Goal: Task Accomplishment & Management: Use online tool/utility

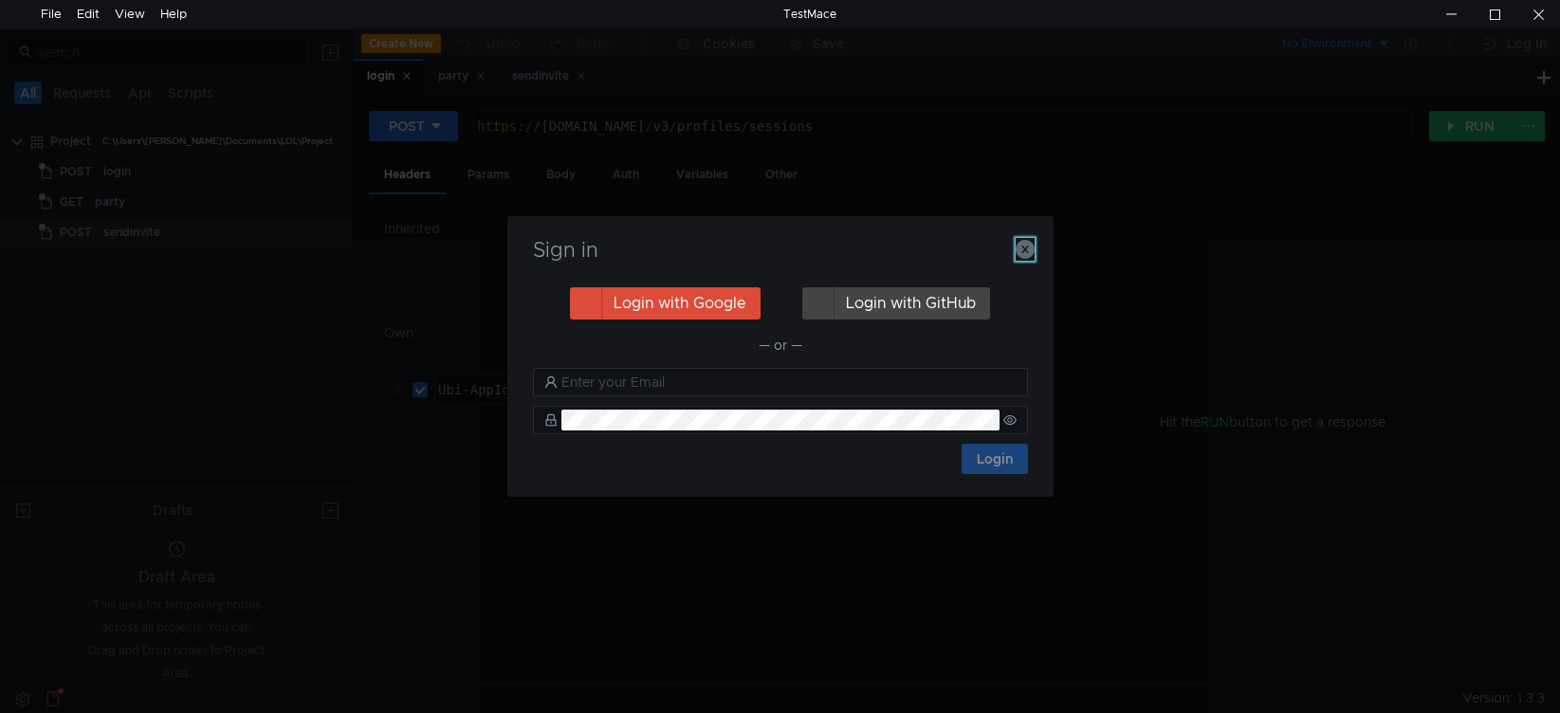
click at [1024, 252] on icon "button" at bounding box center [1025, 249] width 19 height 19
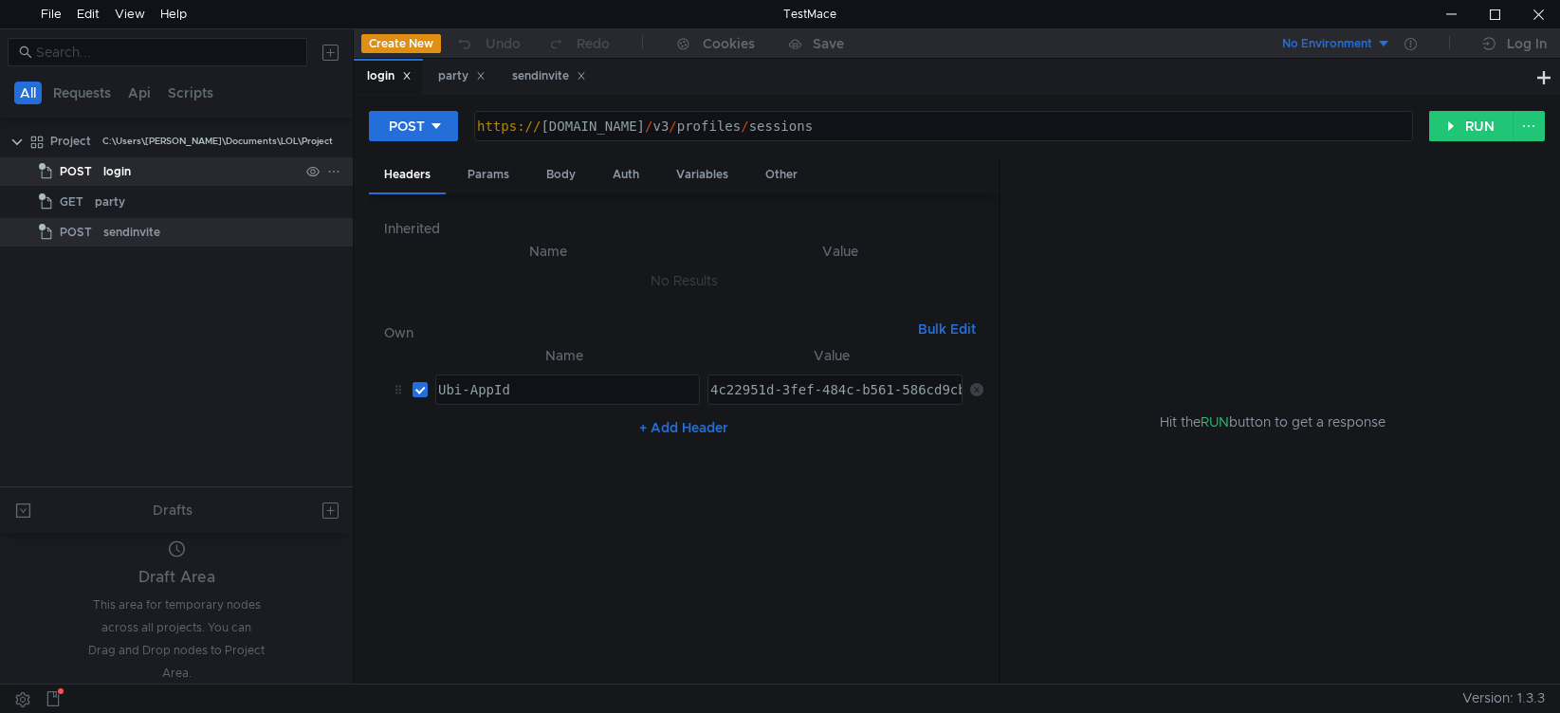
click at [143, 178] on div "login" at bounding box center [200, 171] width 195 height 28
click at [481, 177] on div "Params" at bounding box center [488, 174] width 72 height 35
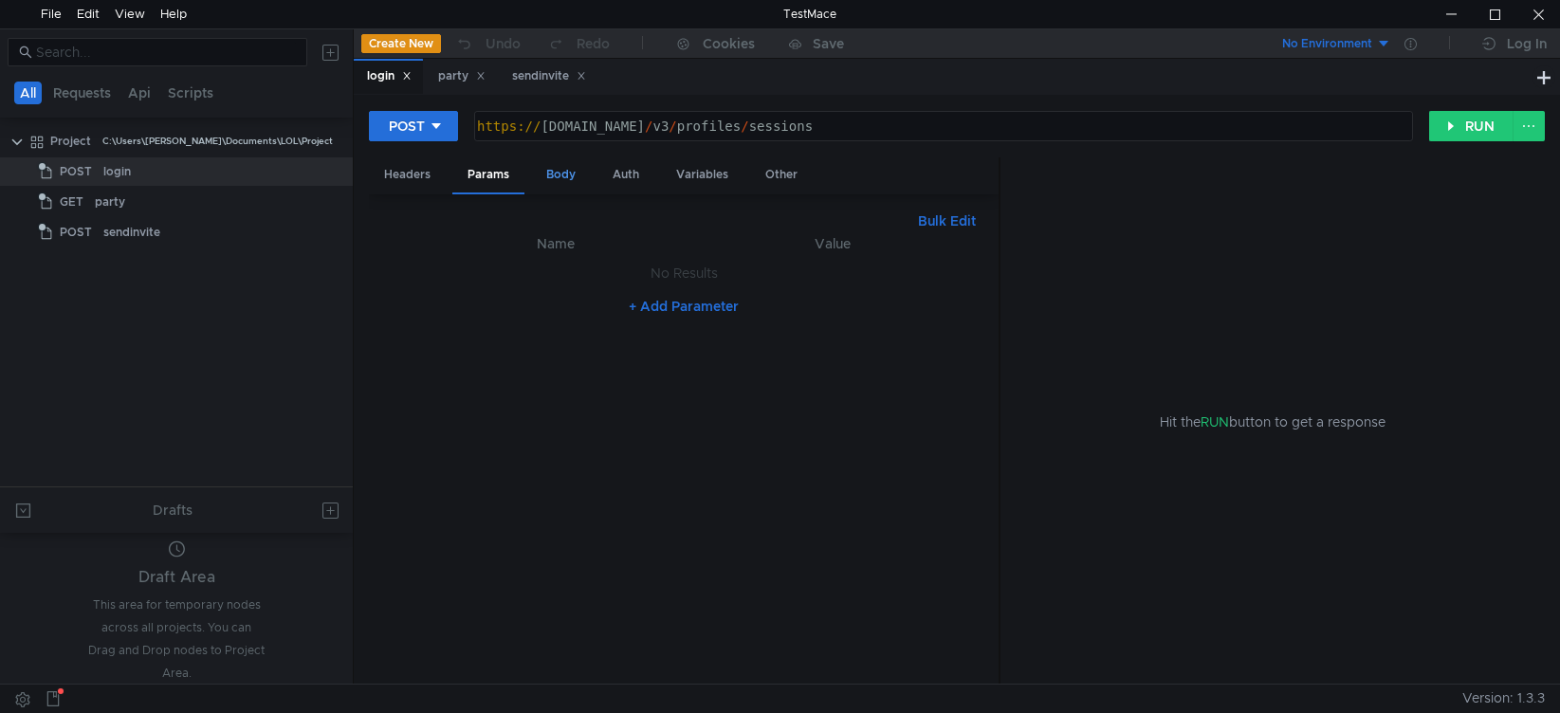
click at [568, 175] on div "Body" at bounding box center [561, 174] width 60 height 35
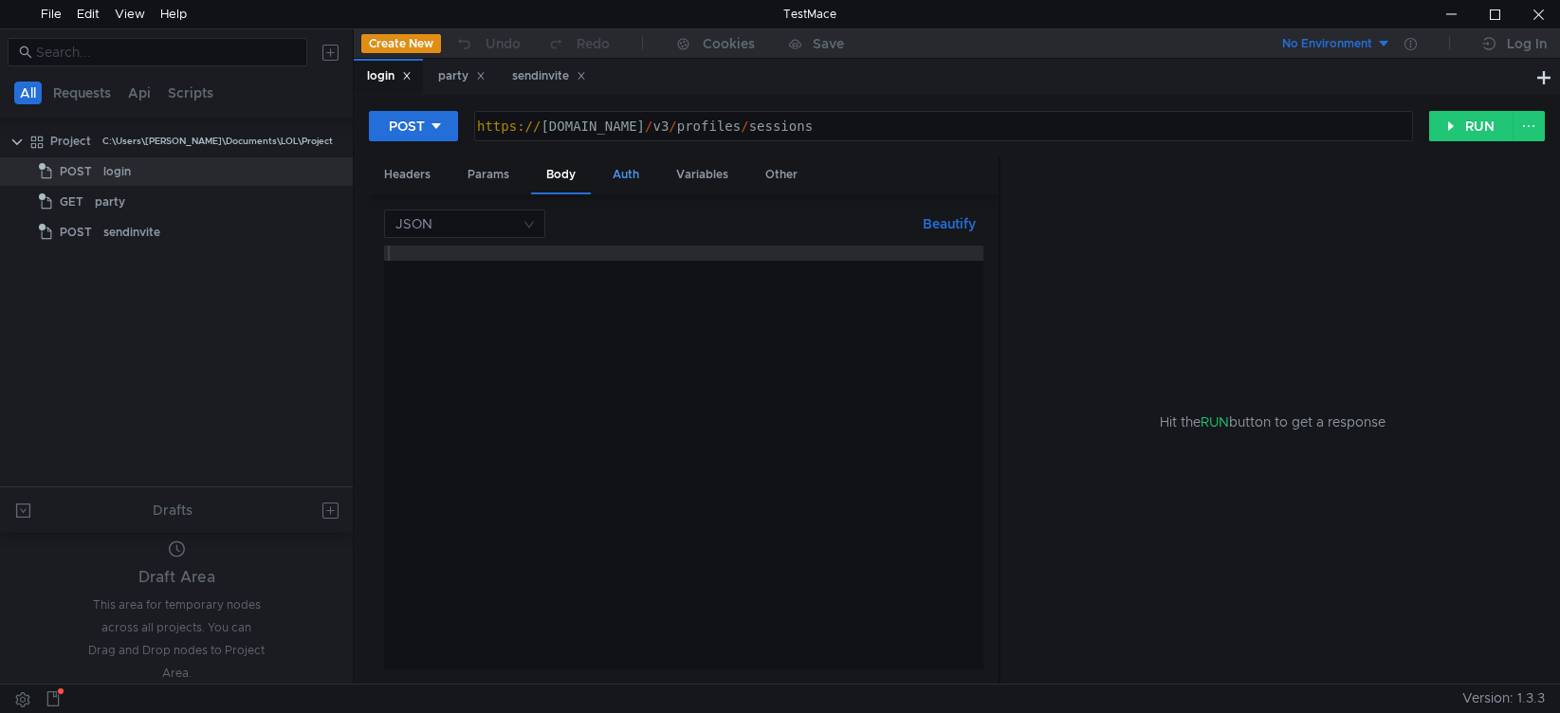
click at [637, 161] on div "Auth" at bounding box center [626, 174] width 57 height 35
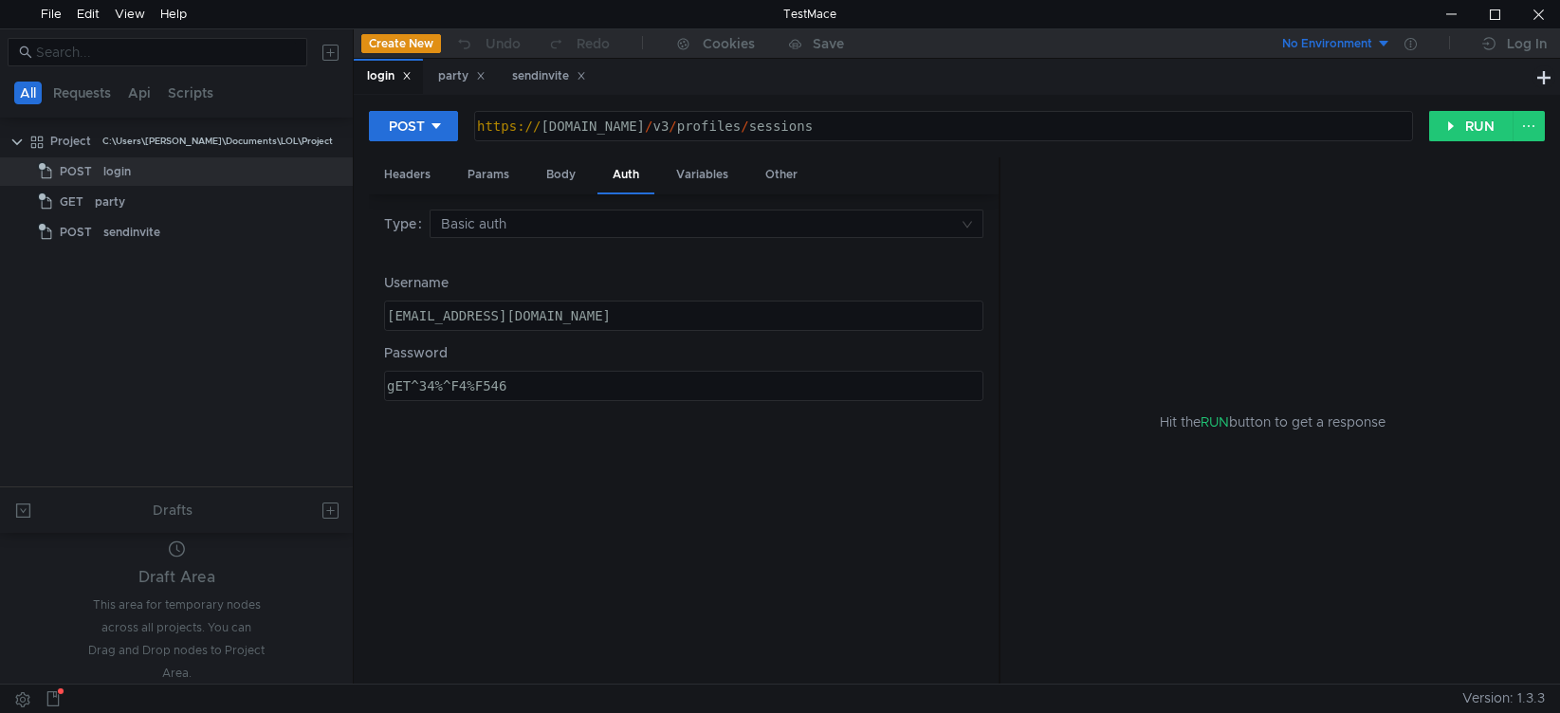
type textarea "[EMAIL_ADDRESS][DOMAIN_NAME]"
drag, startPoint x: 536, startPoint y: 319, endPoint x: 328, endPoint y: 319, distance: 207.7
click at [328, 319] on as-split "All Requests Api Scripts Project C:\Users\[PERSON_NAME]\Documents\LOL\Project P…" at bounding box center [780, 355] width 1560 height 655
type textarea "gET^34%^F4%F546"
drag, startPoint x: 707, startPoint y: 373, endPoint x: 704, endPoint y: 361, distance: 11.7
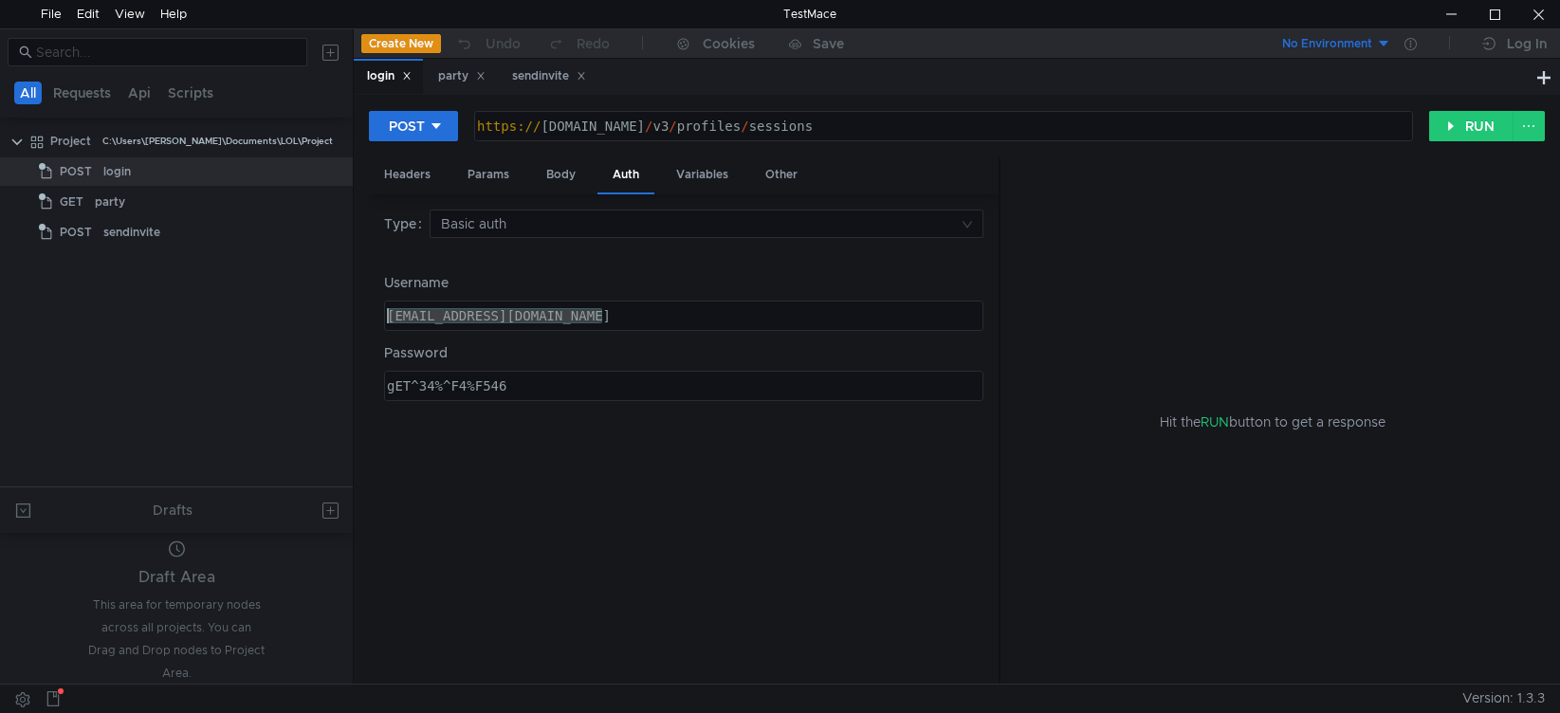
click at [706, 370] on div "Password [SECURITY_DATA] gET^34%^F4%F546 הההההההההההההההההההההההההההההההההההההה…" at bounding box center [683, 371] width 599 height 59
click at [411, 170] on div "Headers" at bounding box center [407, 174] width 77 height 35
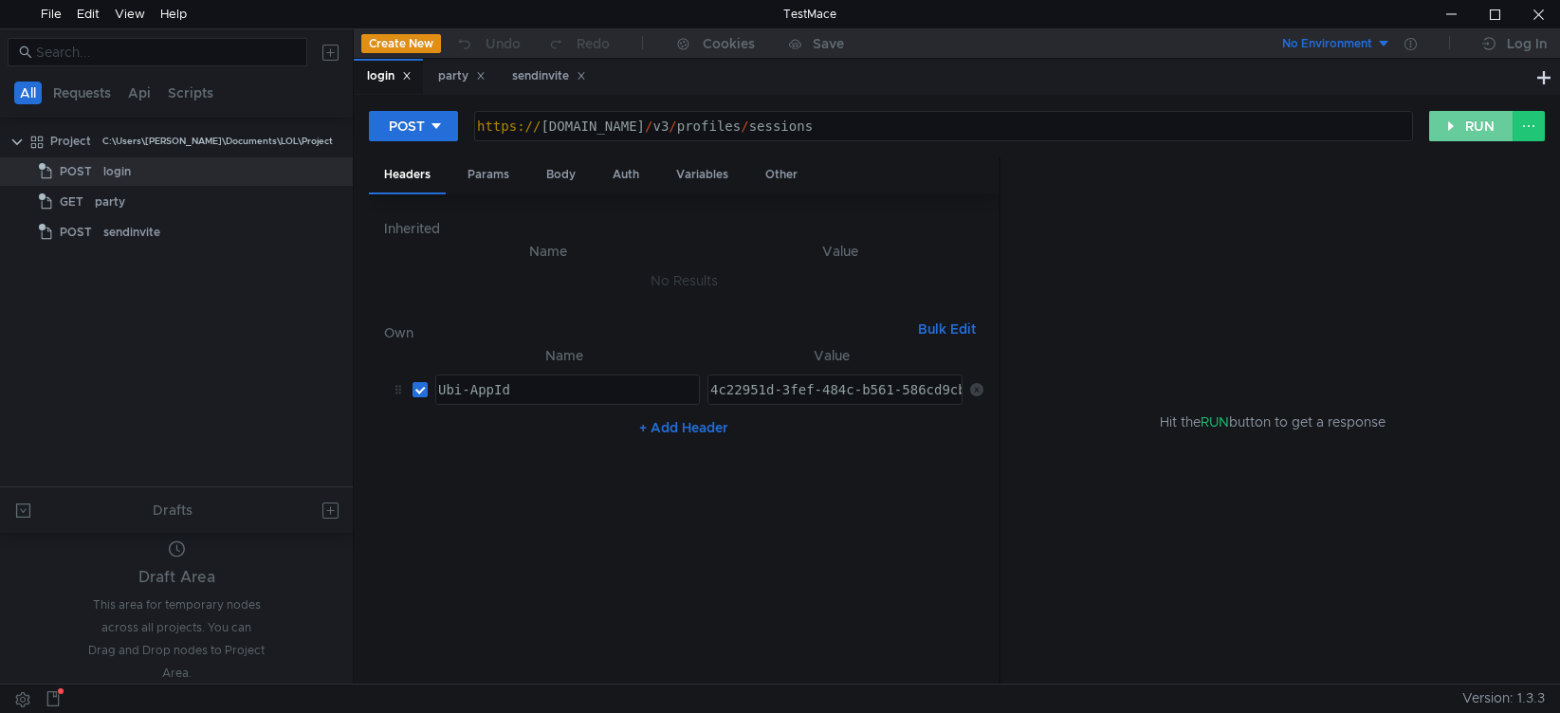
click at [1470, 122] on button "RUN" at bounding box center [1471, 126] width 84 height 30
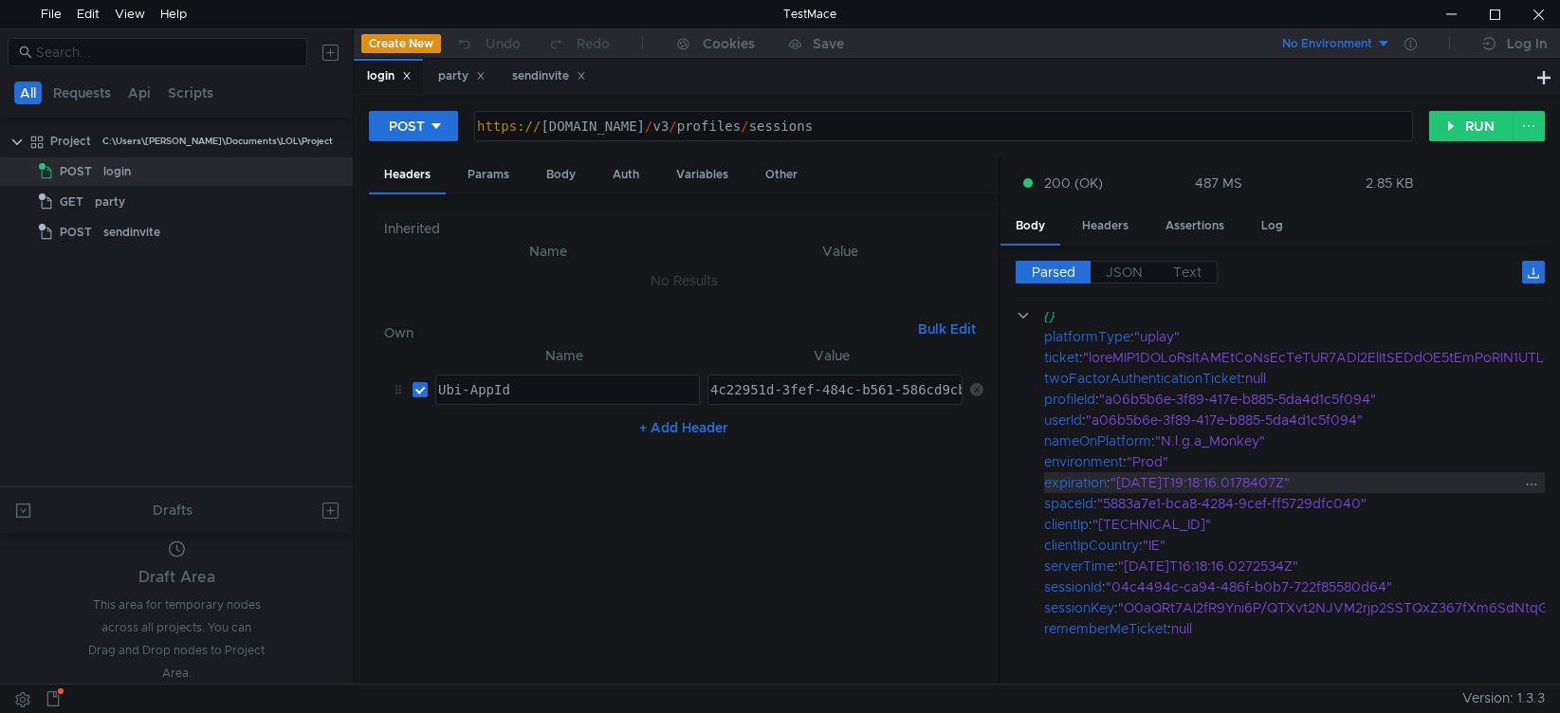
scroll to position [14, 0]
click at [457, 88] on div "party" at bounding box center [461, 76] width 72 height 35
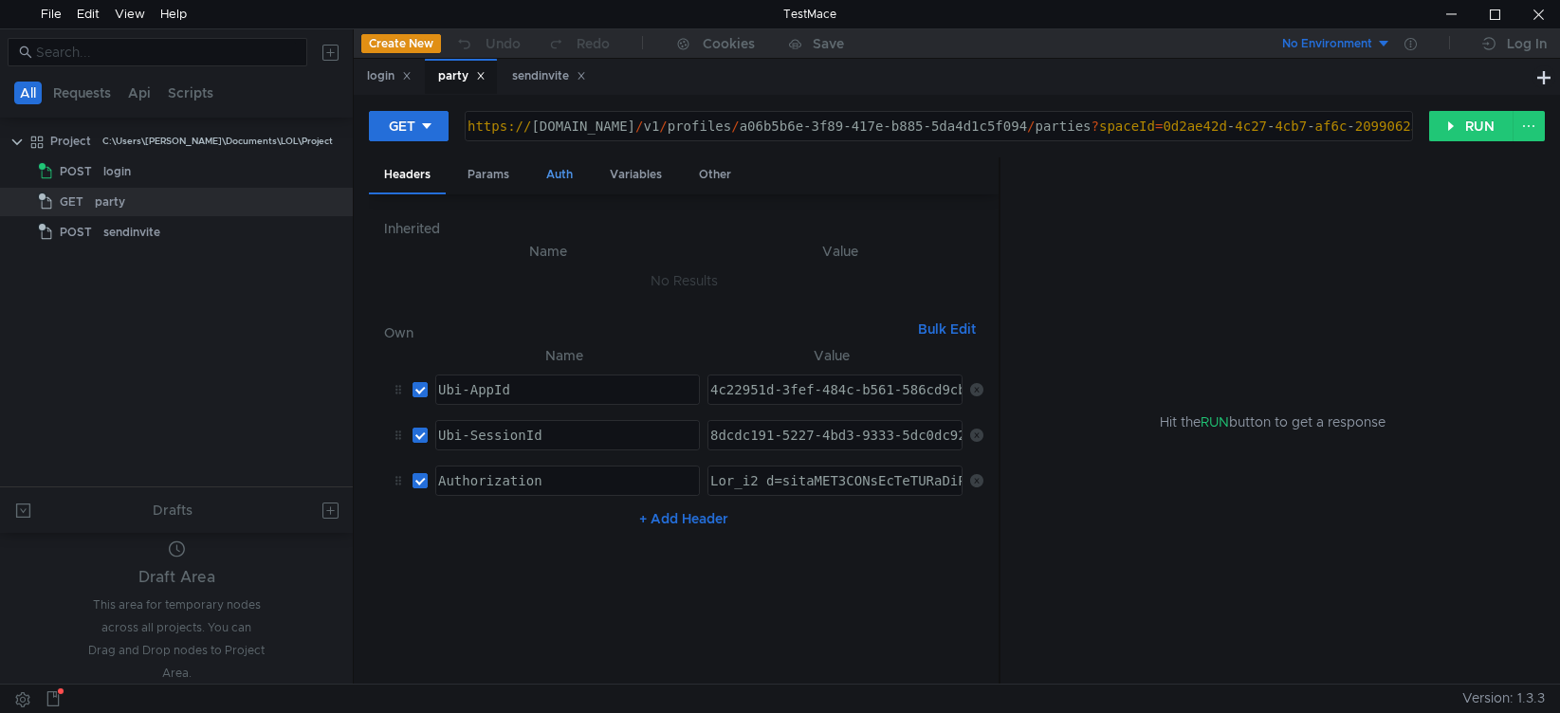
click at [563, 188] on div "Auth" at bounding box center [559, 174] width 57 height 35
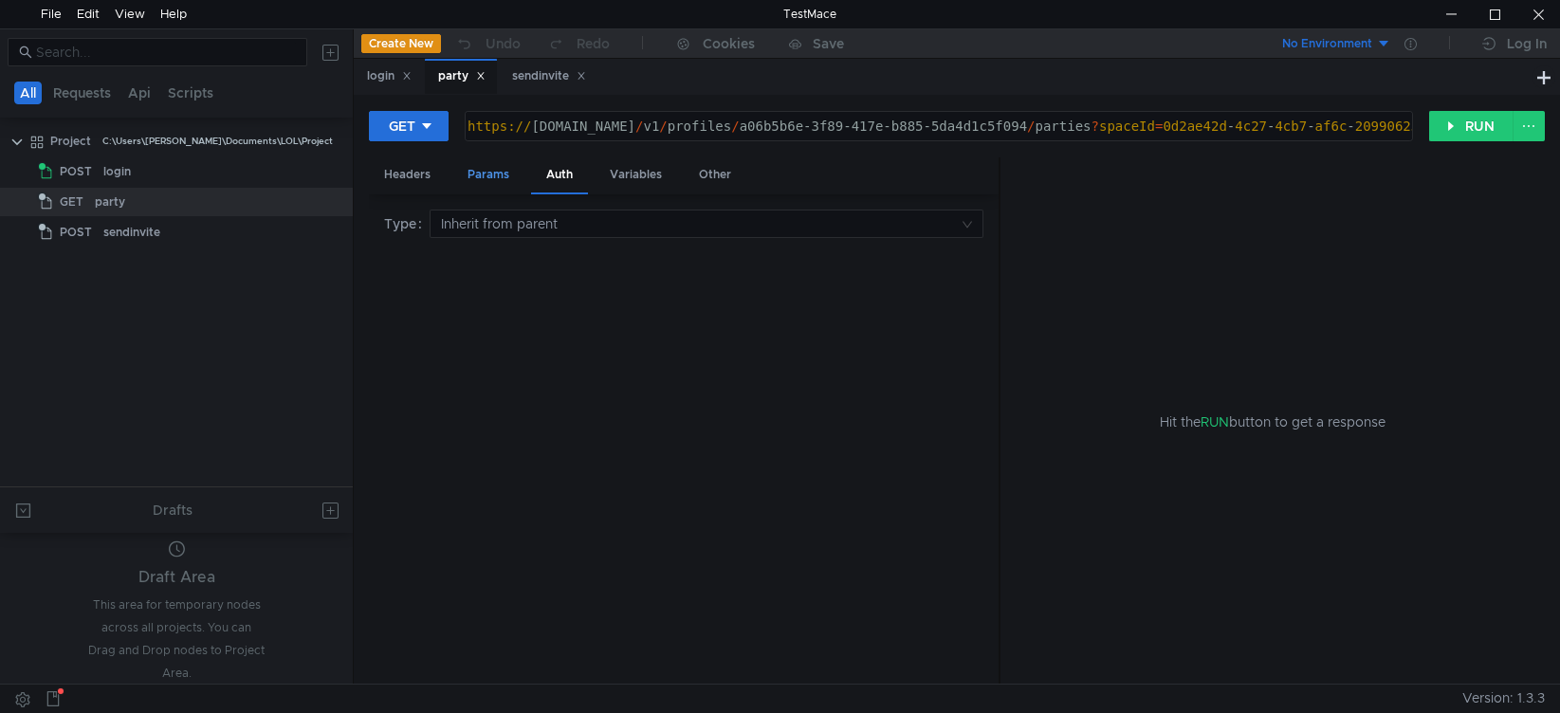
click at [506, 171] on div "Params" at bounding box center [488, 174] width 72 height 35
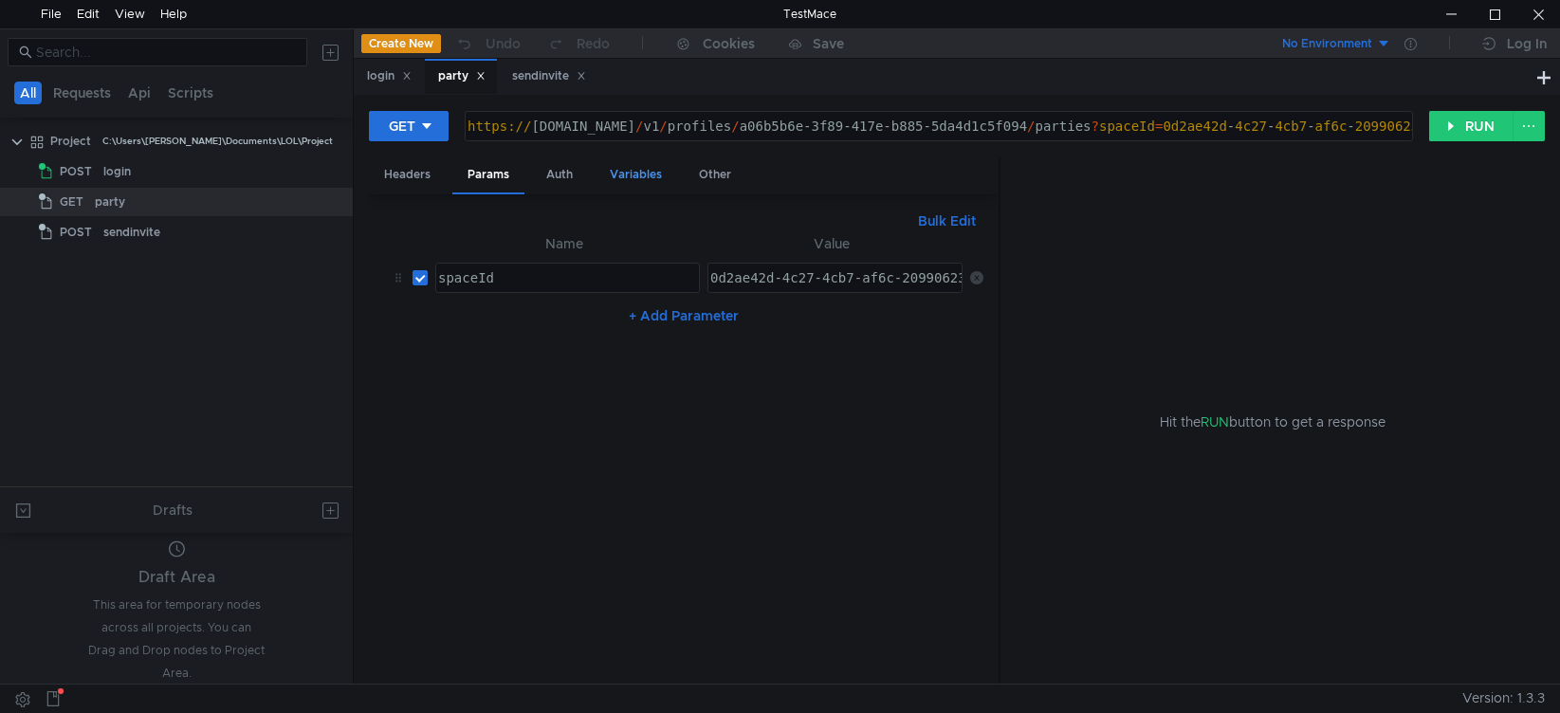
click at [630, 177] on div "Variables" at bounding box center [636, 174] width 83 height 35
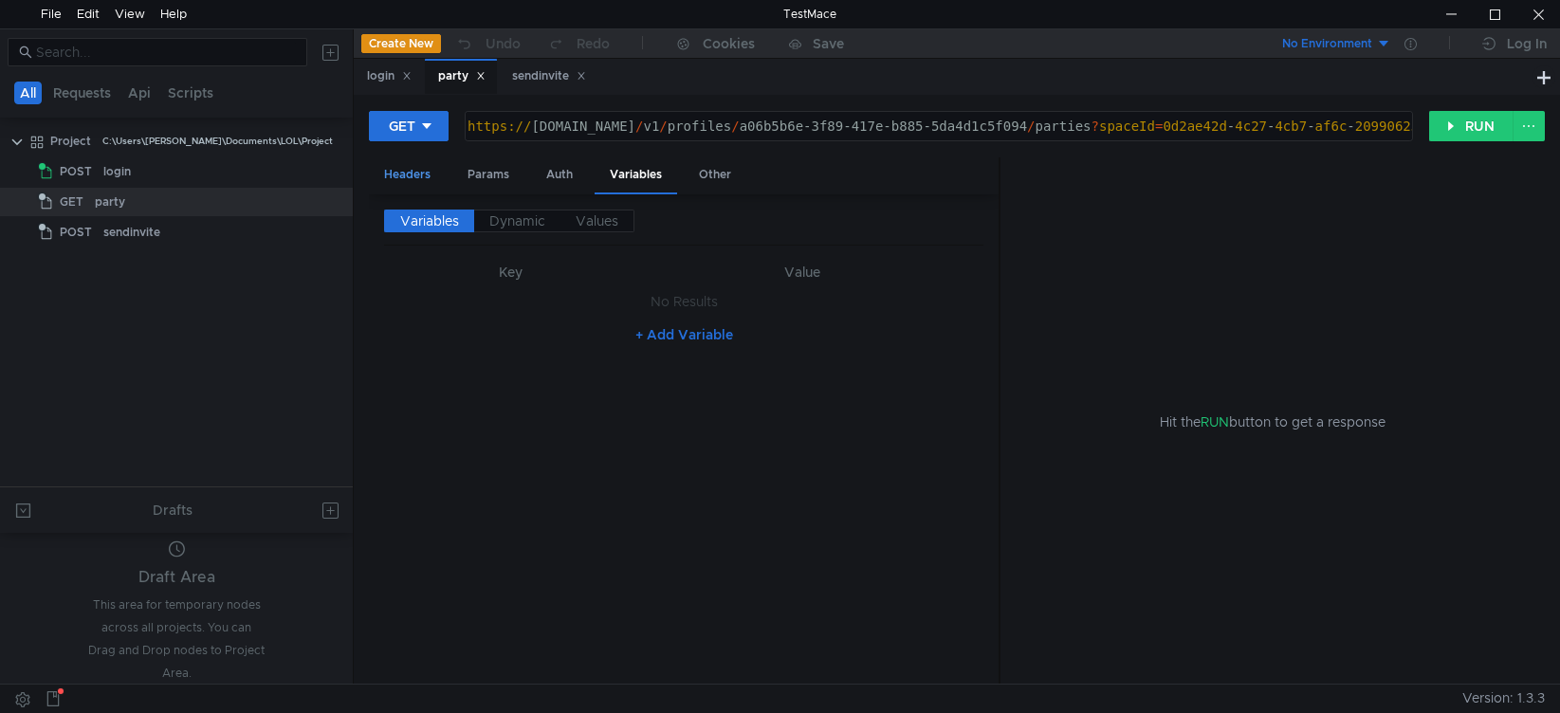
click at [413, 180] on div "Headers" at bounding box center [407, 174] width 77 height 35
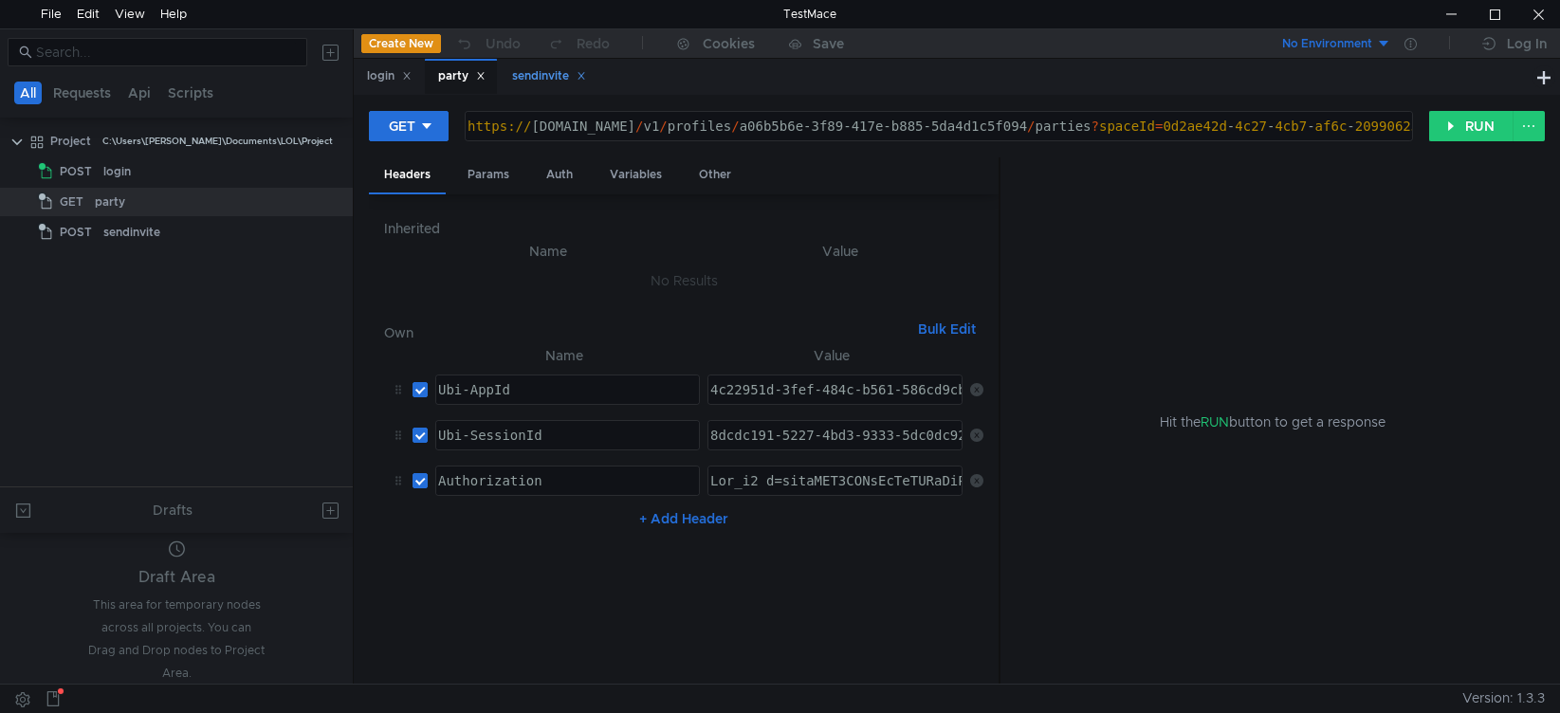
click at [559, 83] on div "sendinvite" at bounding box center [549, 76] width 74 height 20
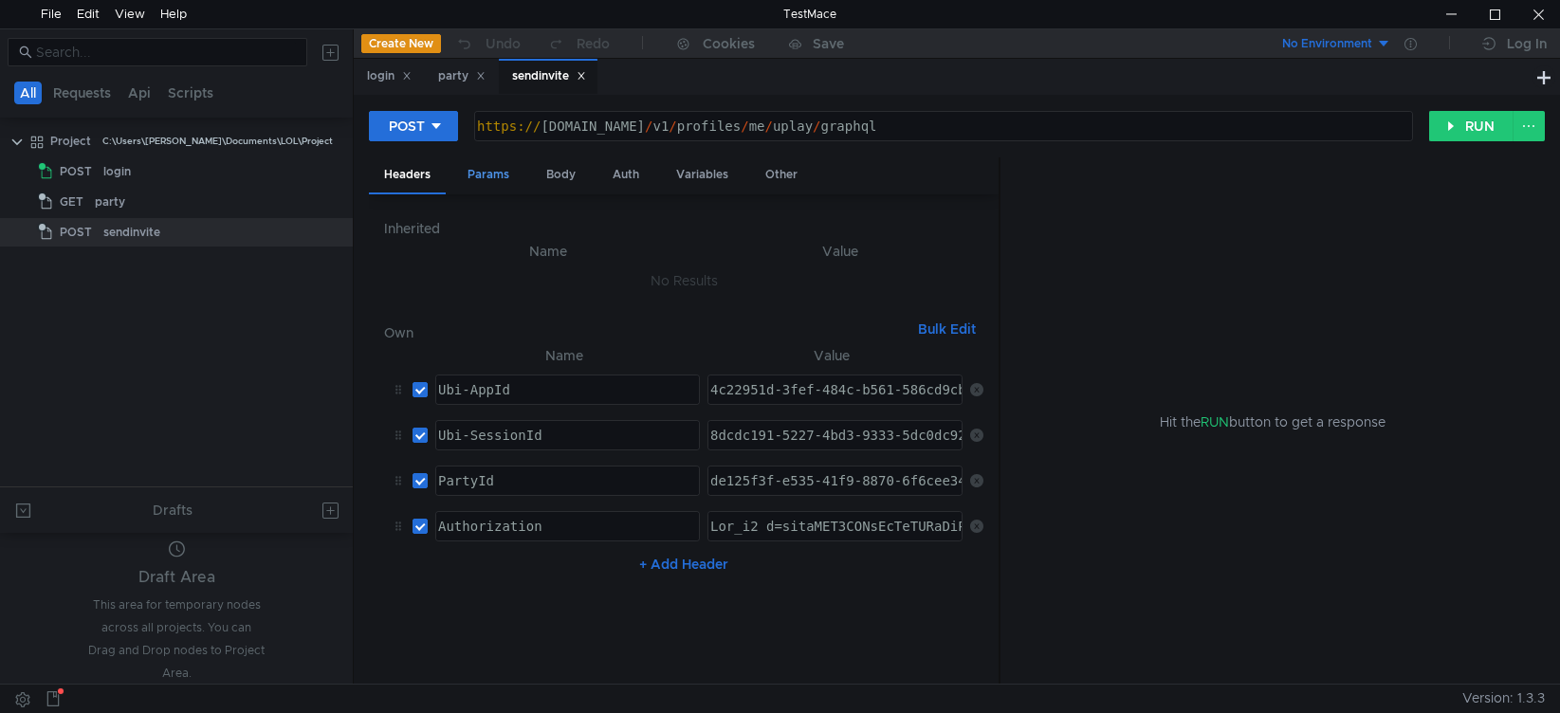
click at [498, 170] on div "Params" at bounding box center [488, 174] width 72 height 35
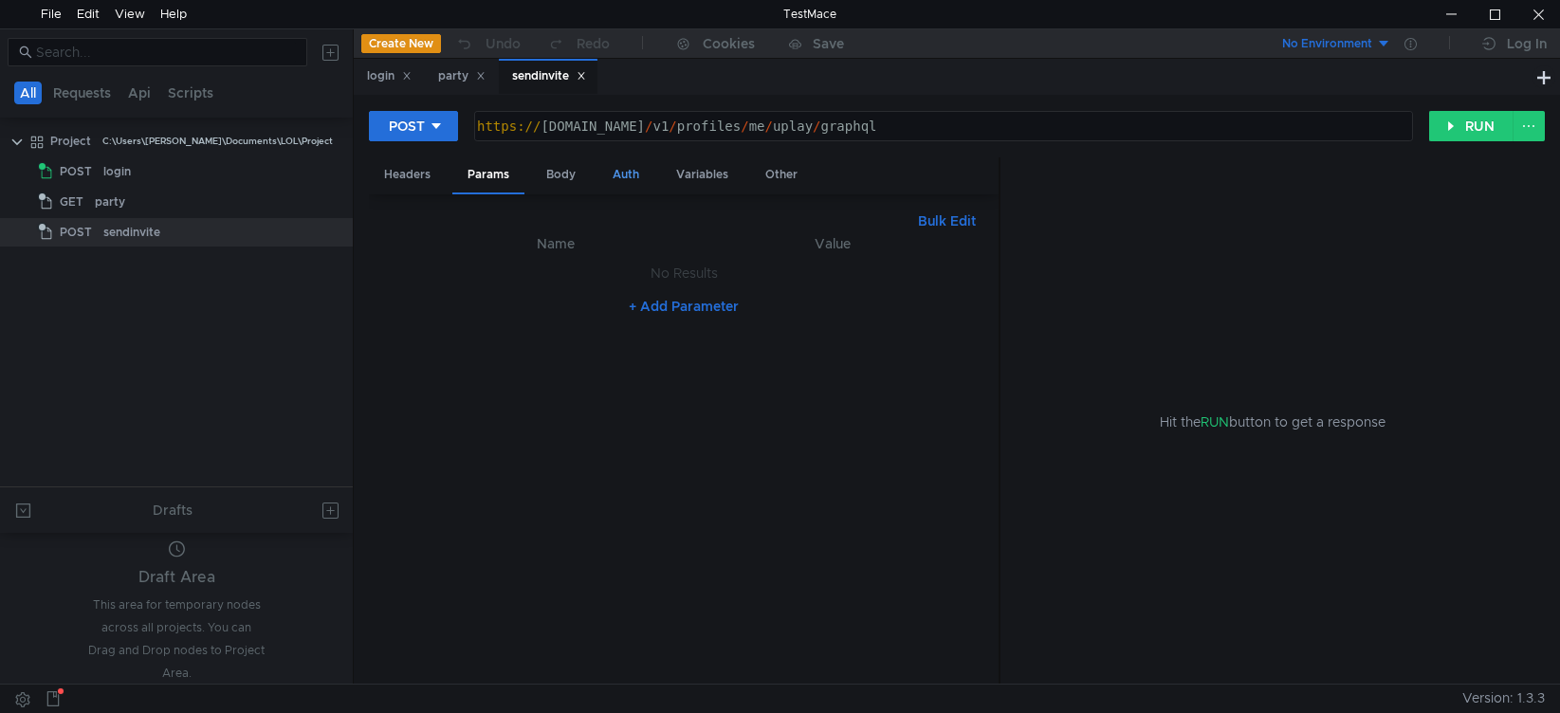
click at [622, 173] on div "Auth" at bounding box center [626, 174] width 57 height 35
click at [549, 185] on div "Body" at bounding box center [561, 174] width 60 height 35
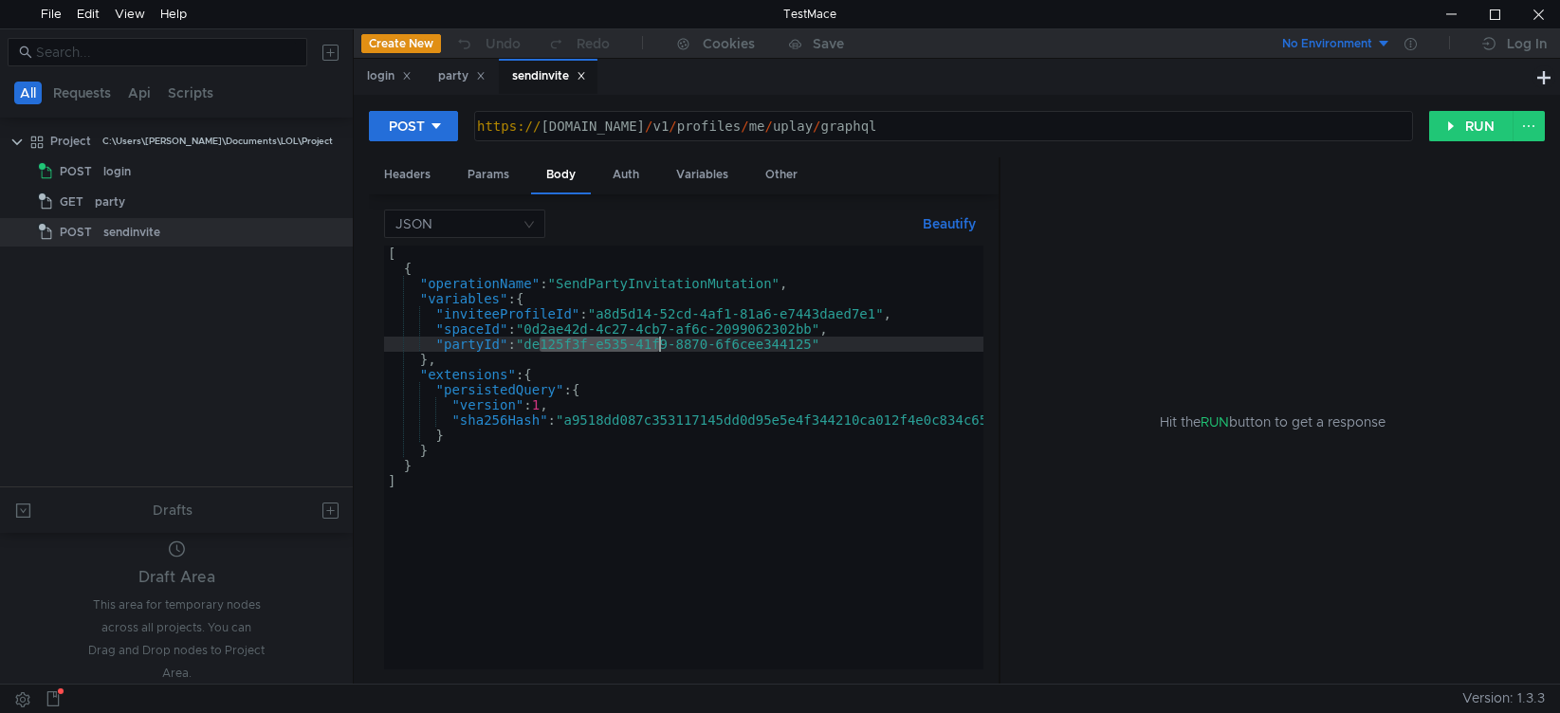
drag, startPoint x: 542, startPoint y: 350, endPoint x: 661, endPoint y: 346, distance: 119.6
click at [661, 346] on div "[ { "operationName" : "SendPartyInvitationMutation" , "variables" : { "inviteeP…" at bounding box center [738, 473] width 708 height 454
click at [596, 309] on div "[ { "operationName" : "SendPartyInvitationMutation" , "variables" : { "inviteeP…" at bounding box center [738, 473] width 708 height 454
type textarea ""inviteeProfileId":"a8d5d14-52cd-4af1-81a6-e7443daed7e1","
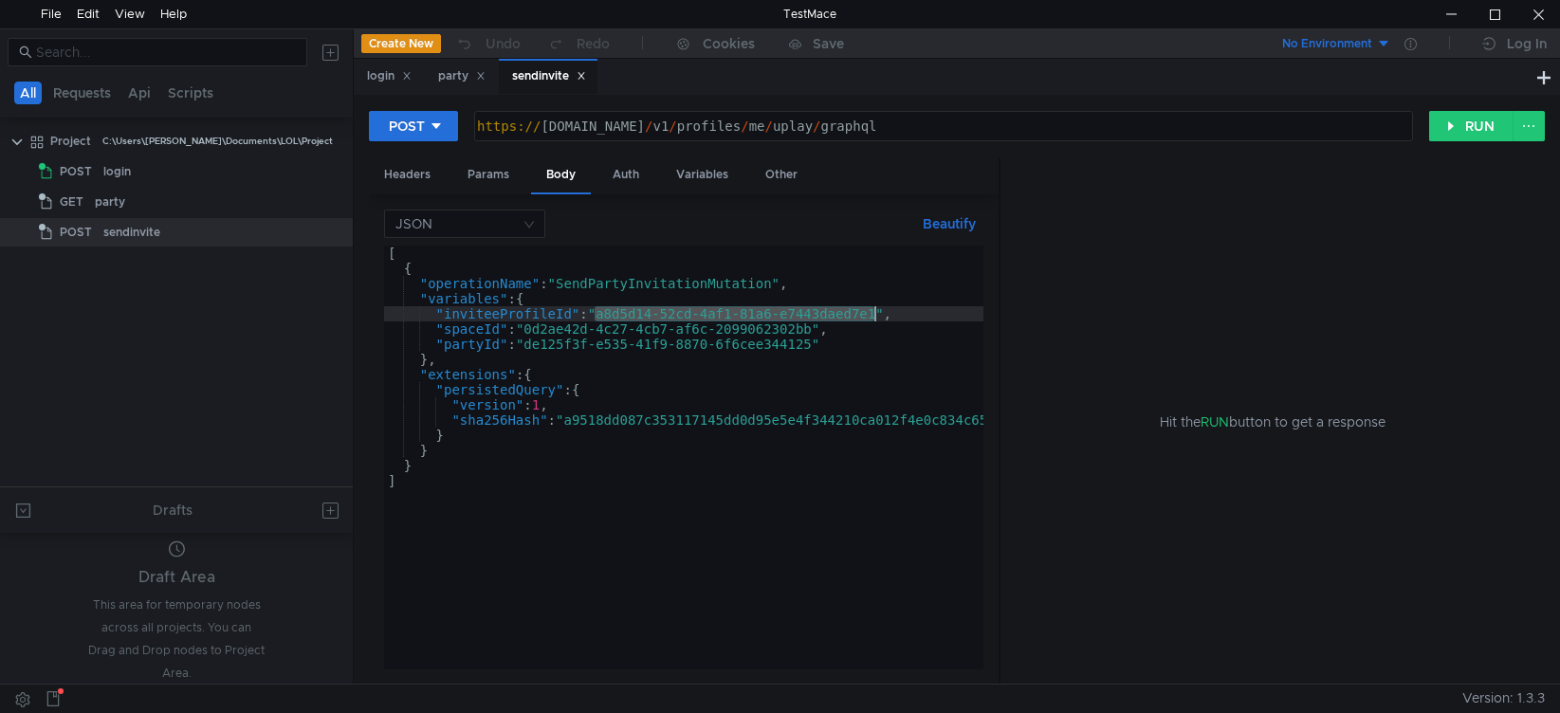
drag, startPoint x: 597, startPoint y: 312, endPoint x: 876, endPoint y: 311, distance: 279.8
click at [876, 311] on div "[ { "operationName" : "SendPartyInvitationMutation" , "variables" : { "inviteeP…" at bounding box center [738, 473] width 708 height 454
click at [1548, 19] on div at bounding box center [1539, 14] width 44 height 28
